Goal: Find specific page/section: Find specific page/section

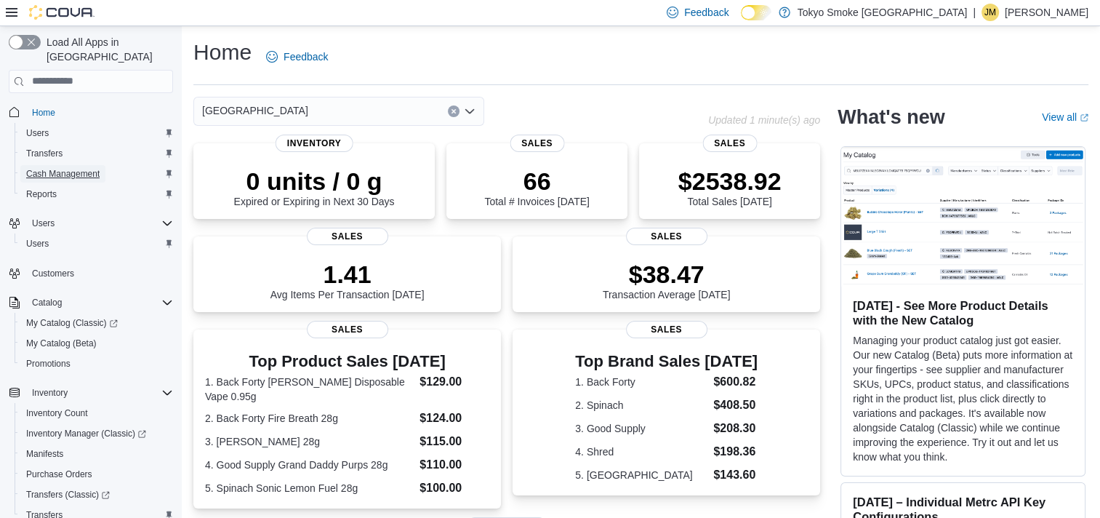
click at [74, 166] on span "Cash Management" at bounding box center [62, 173] width 73 height 17
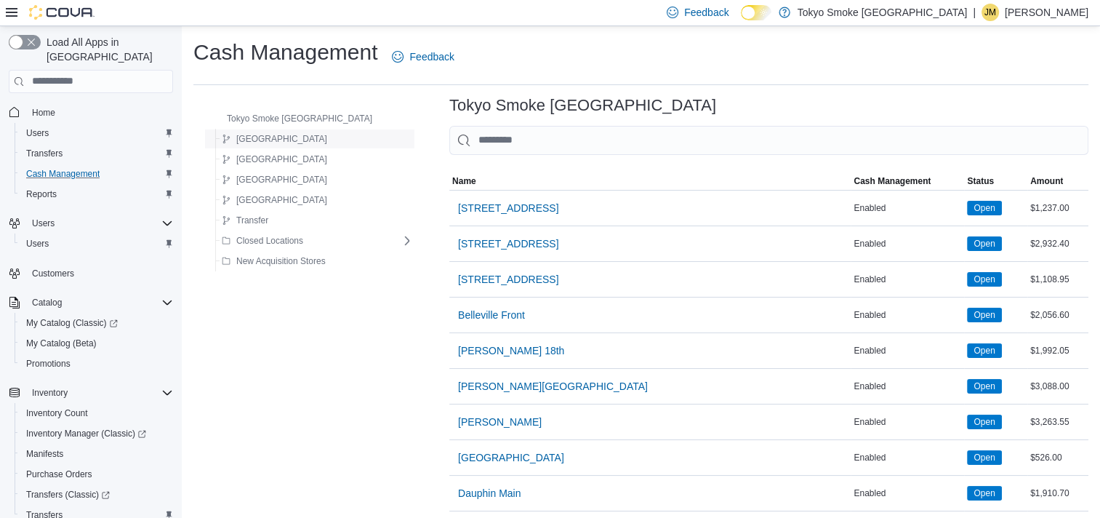
click at [245, 140] on span "[GEOGRAPHIC_DATA]" at bounding box center [281, 139] width 91 height 12
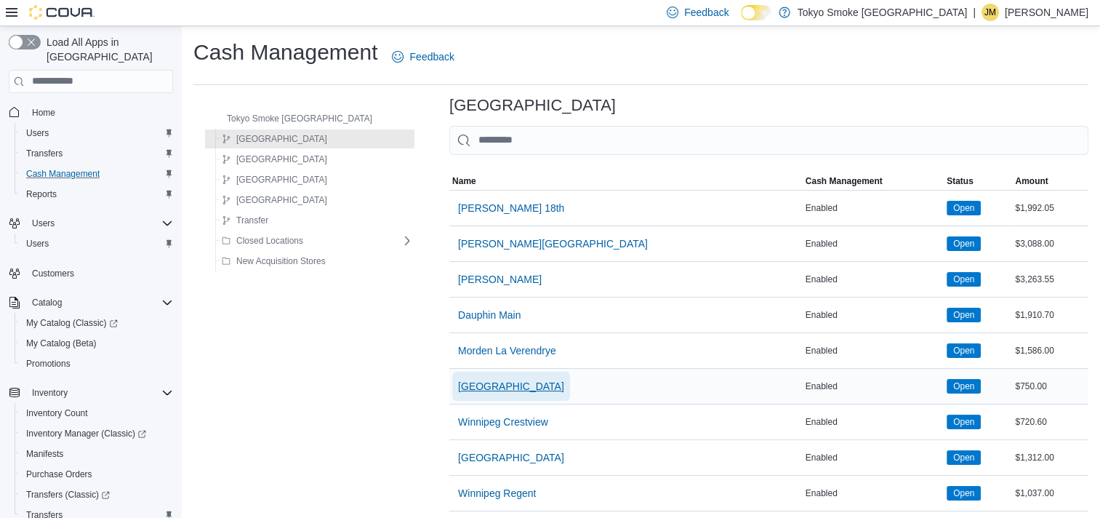
click at [479, 376] on span "[GEOGRAPHIC_DATA]" at bounding box center [511, 386] width 106 height 29
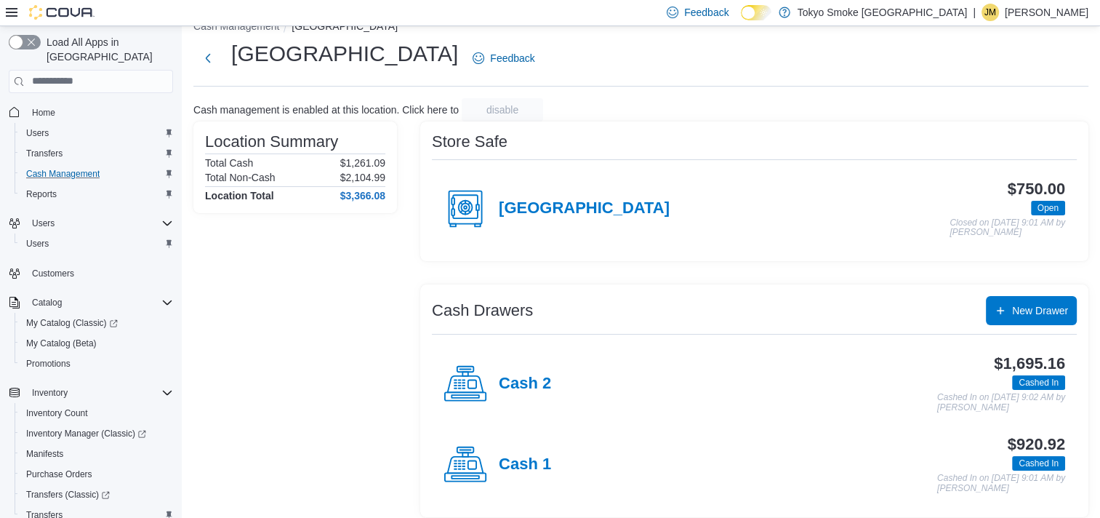
scroll to position [35, 0]
